Goal: Information Seeking & Learning: Learn about a topic

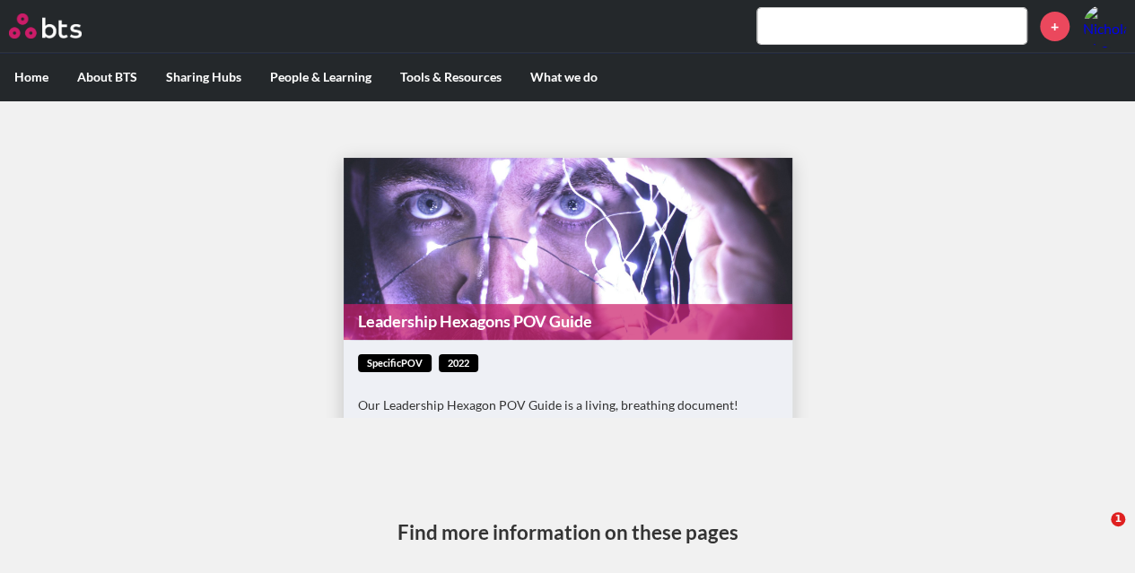
scroll to position [179, 0]
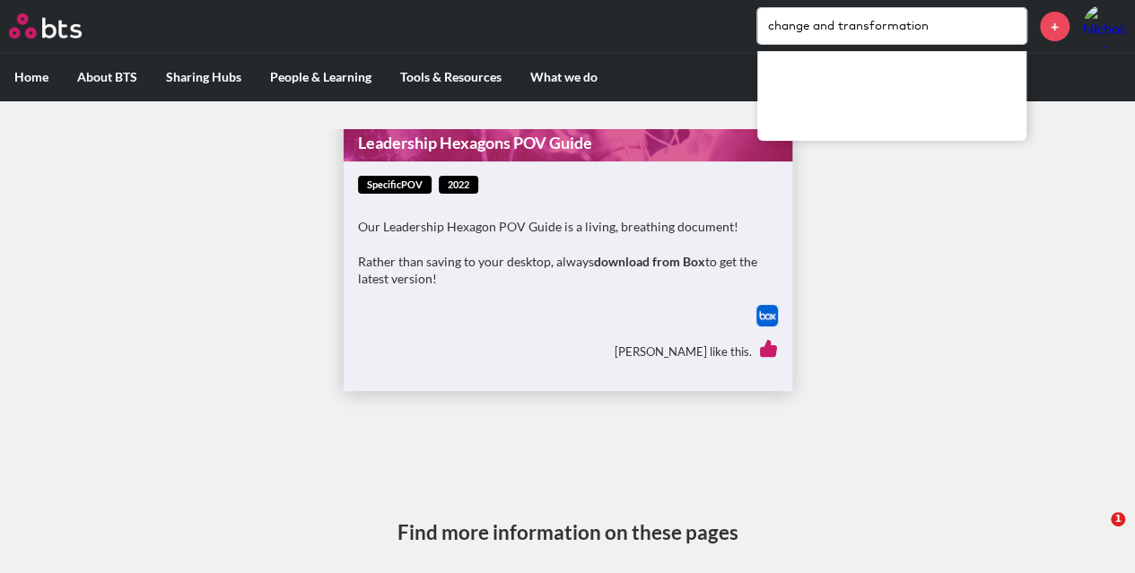
type input "change and transformation"
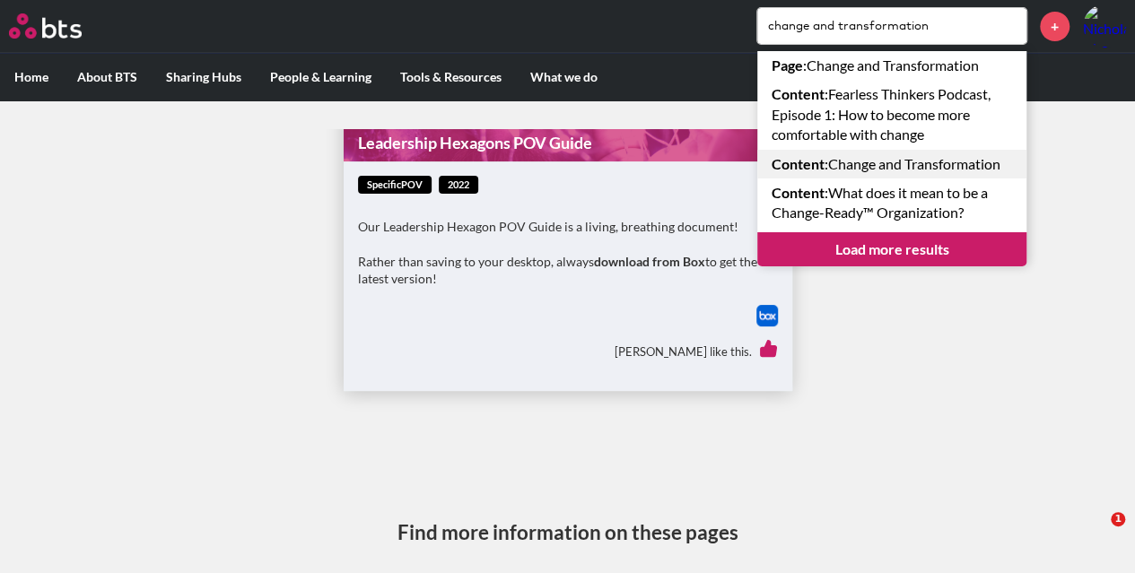
click at [965, 180] on ul "Content : Fearless Thinkers Podcast, Episode 1: How to become more comfortable …" at bounding box center [891, 153] width 269 height 147
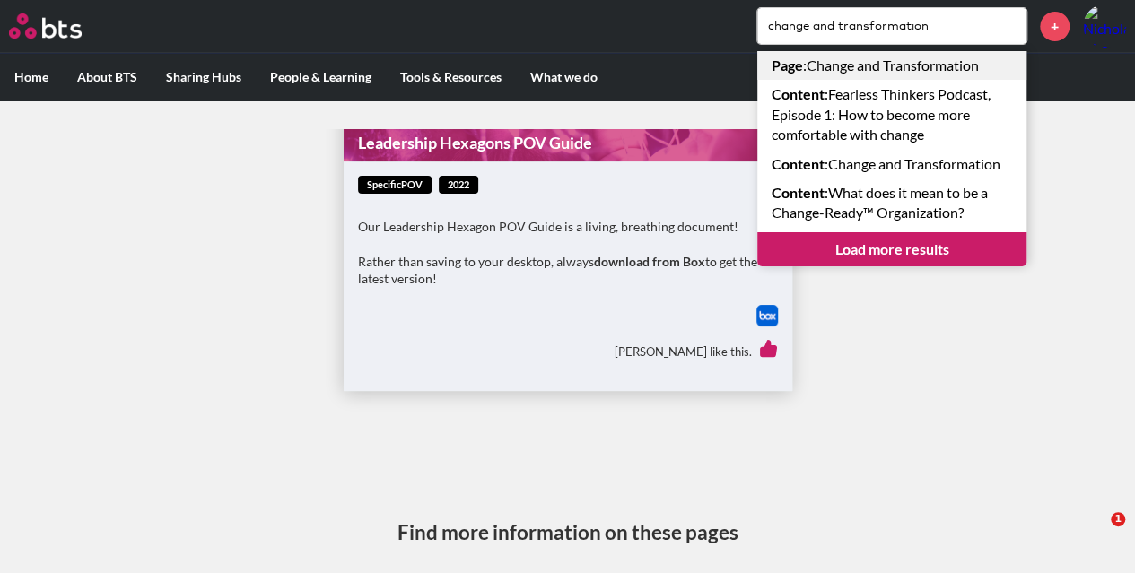
click at [956, 66] on link "Page : Change and Transformation" at bounding box center [891, 65] width 269 height 29
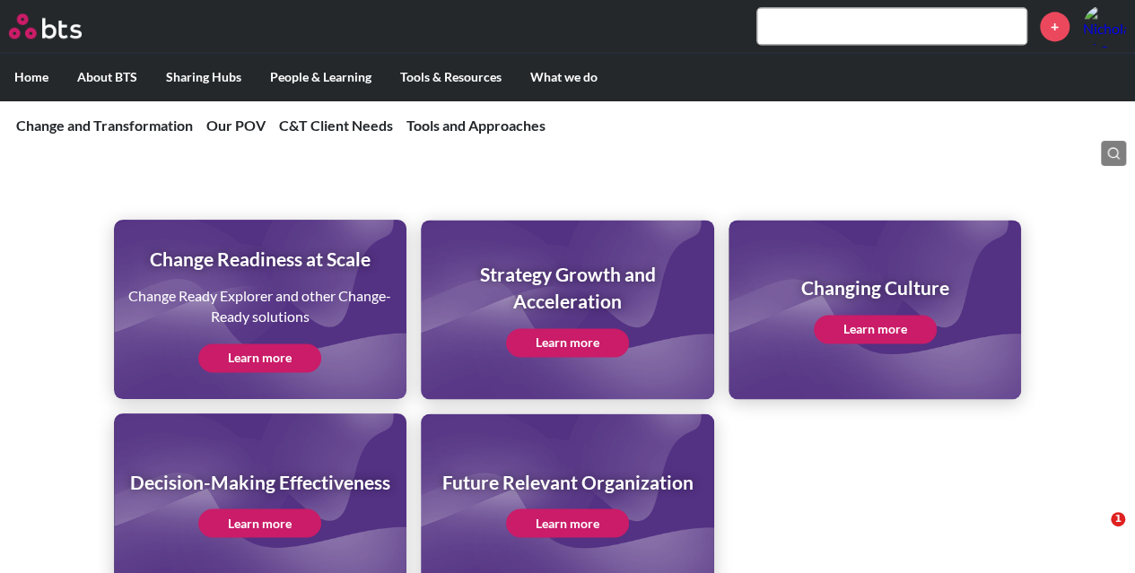
scroll to position [1346, 0]
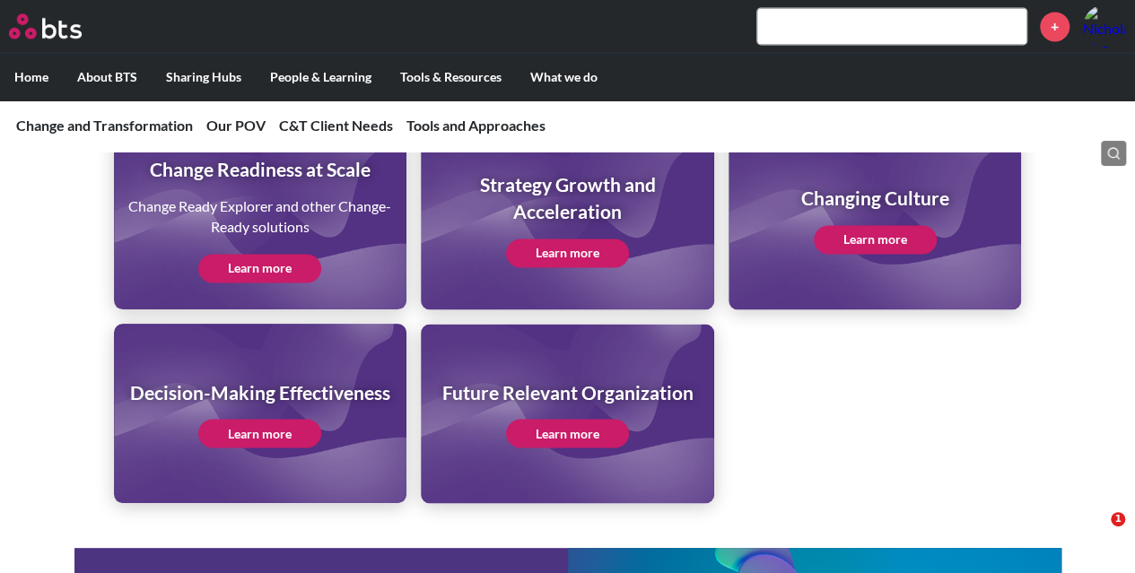
click at [269, 269] on link "Learn more" at bounding box center [259, 268] width 123 height 29
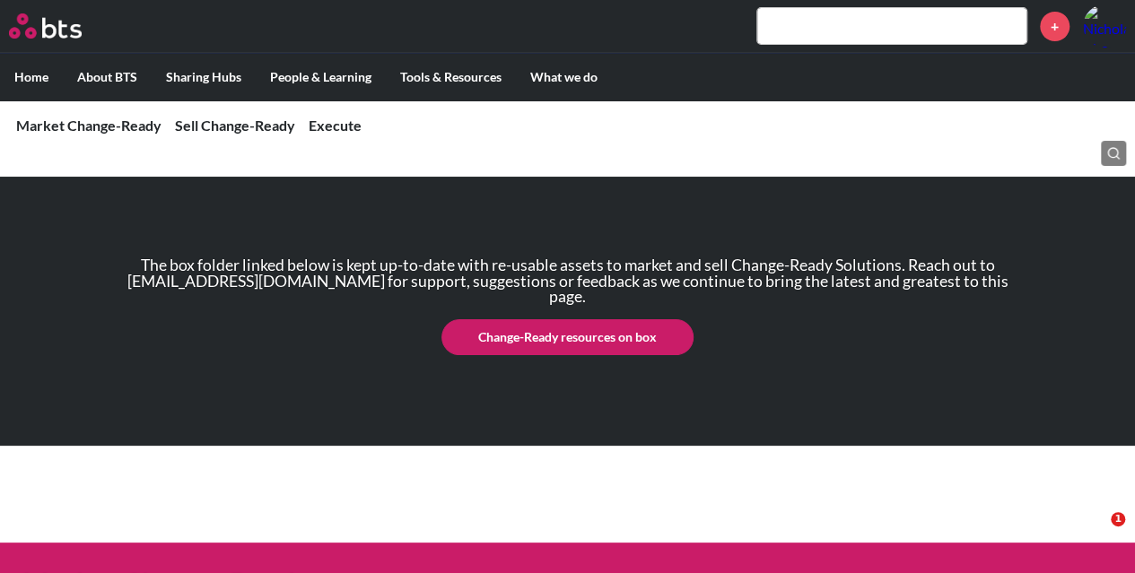
click at [624, 330] on link "Change-Ready resources on box" at bounding box center [567, 337] width 252 height 36
